Goal: Information Seeking & Learning: Learn about a topic

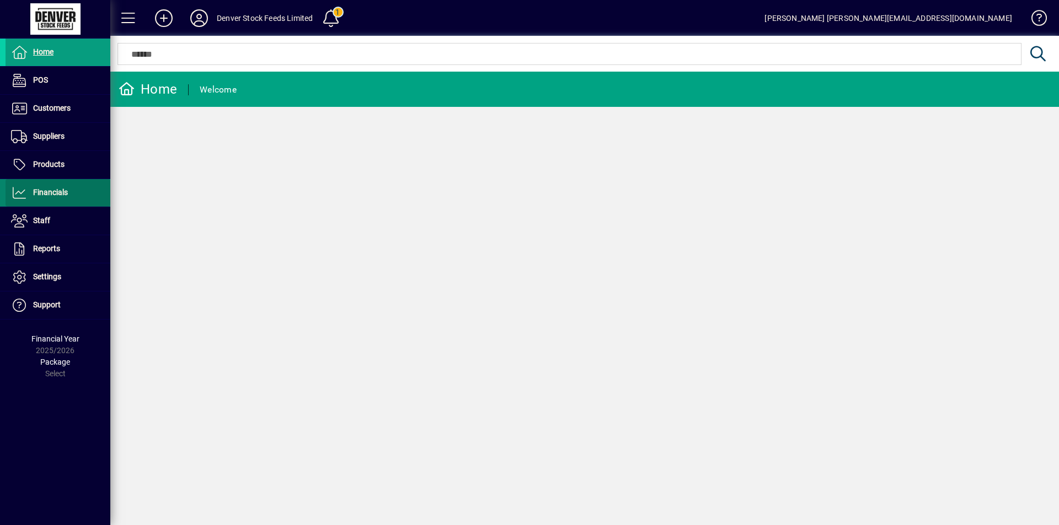
click at [19, 191] on icon at bounding box center [19, 192] width 17 height 13
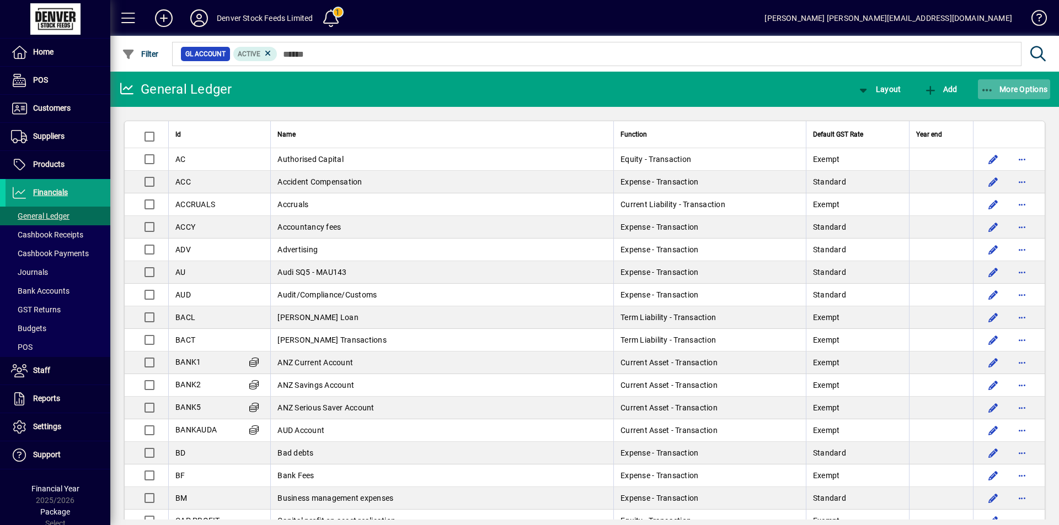
click at [1021, 86] on span "More Options" at bounding box center [1013, 89] width 67 height 9
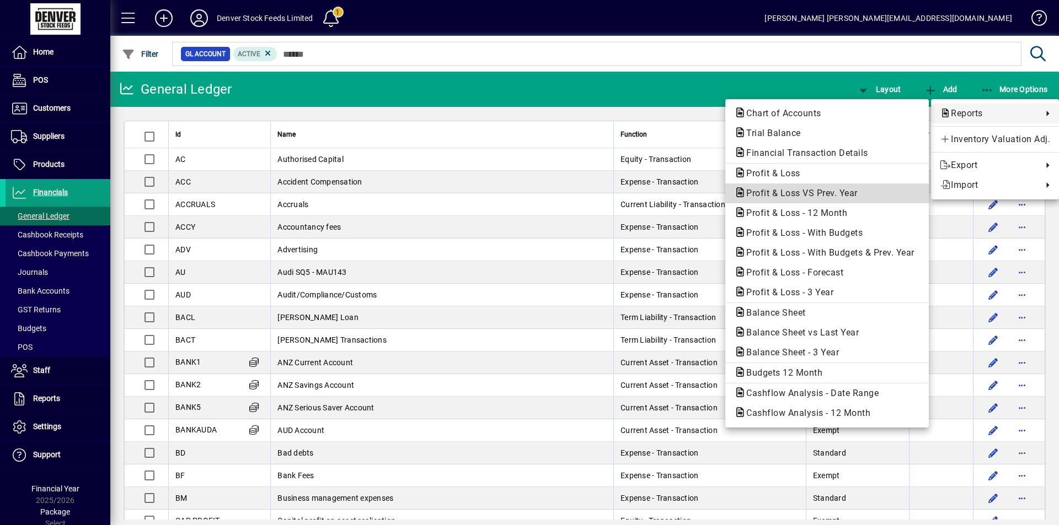
click at [782, 195] on span "Profit & Loss VS Prev. Year" at bounding box center [798, 193] width 129 height 10
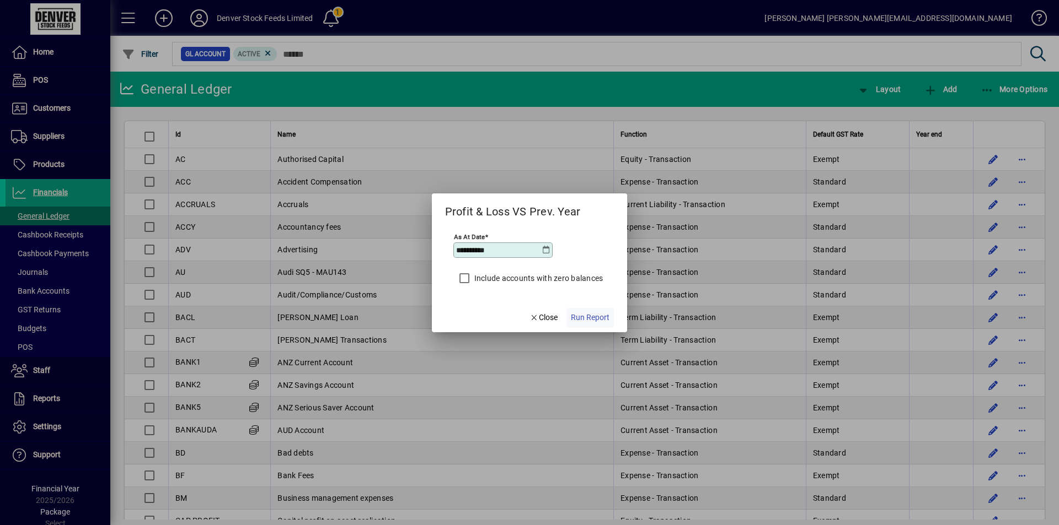
click at [584, 317] on span "Run Report" at bounding box center [590, 318] width 39 height 12
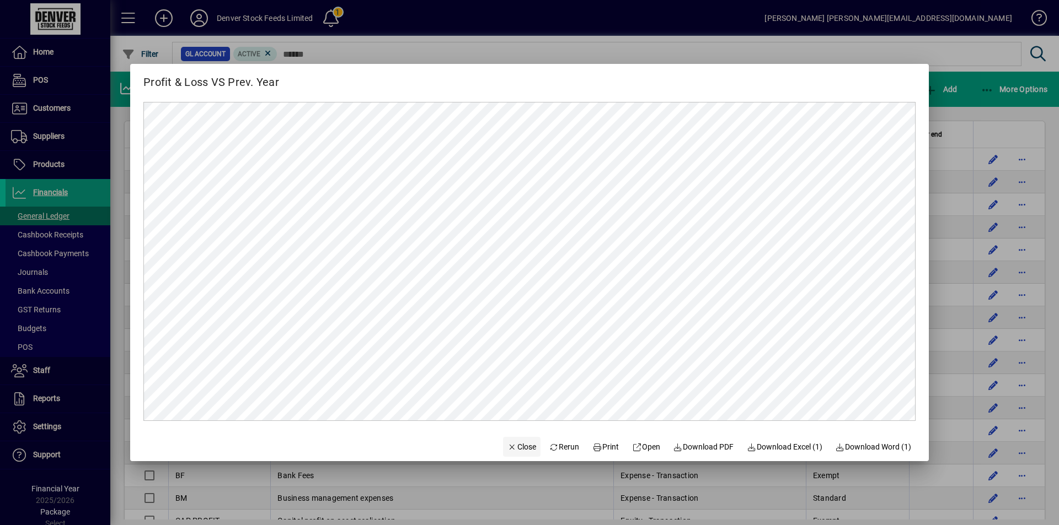
click at [511, 448] on span "Close" at bounding box center [521, 448] width 29 height 12
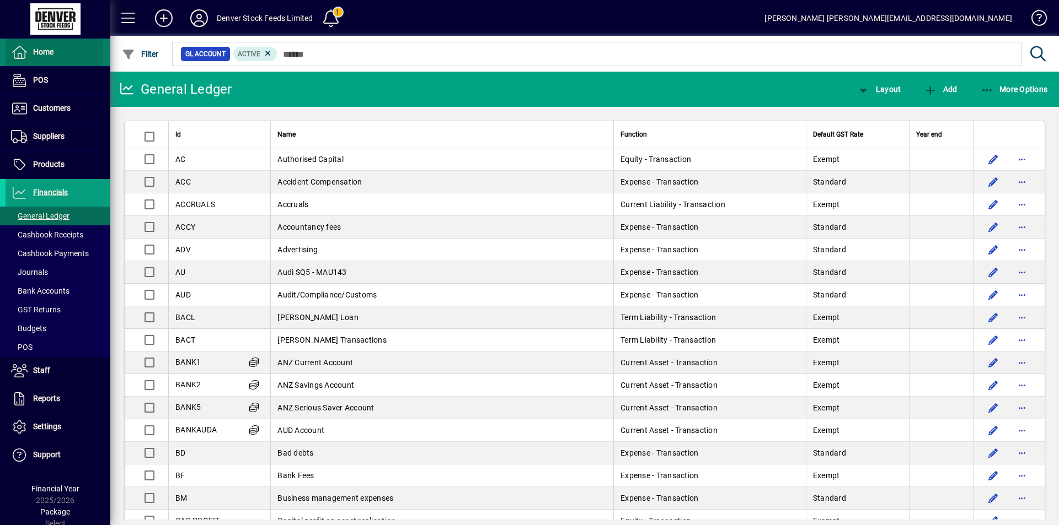
click at [17, 53] on icon at bounding box center [19, 52] width 17 height 13
